Goal: Task Accomplishment & Management: Complete application form

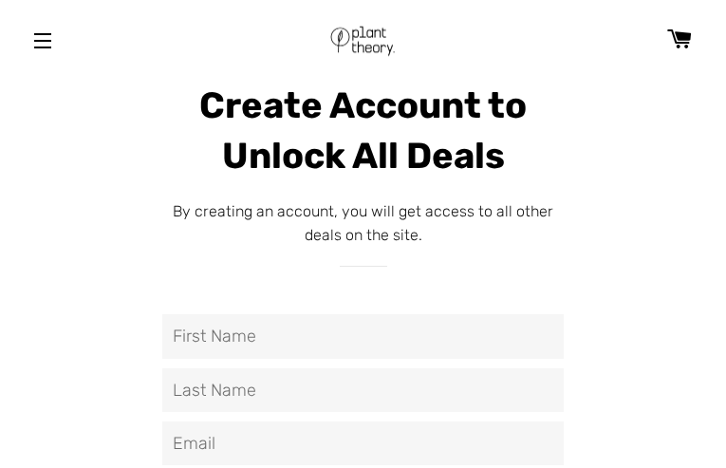
type input "VaHzGAROV"
type input "ZLwhPndBw"
type input "[EMAIL_ADDRESS][DOMAIN_NAME]"
